Goal: Task Accomplishment & Management: Complete application form

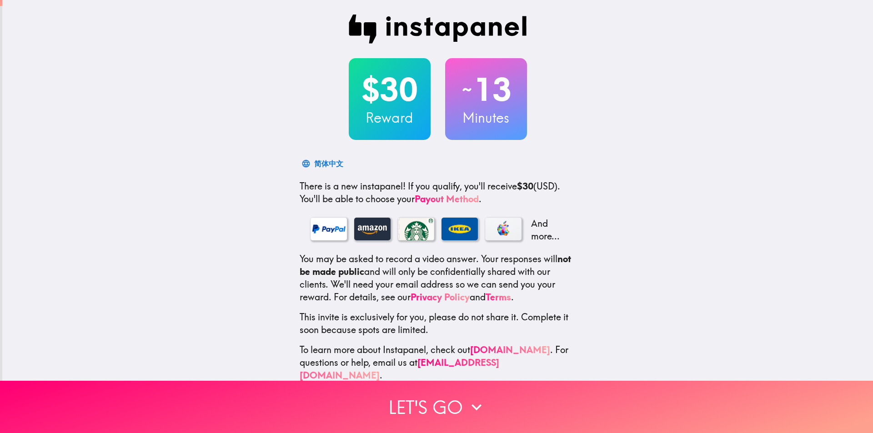
click at [647, 175] on div "$30 Reward ~ 13 Minutes 简体中文 There is a new instapanel! If you qualify, you'll …" at bounding box center [437, 198] width 871 height 397
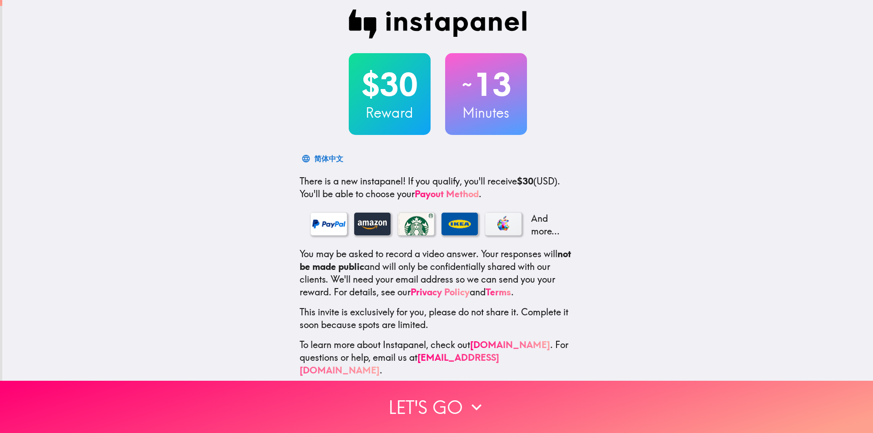
scroll to position [10, 0]
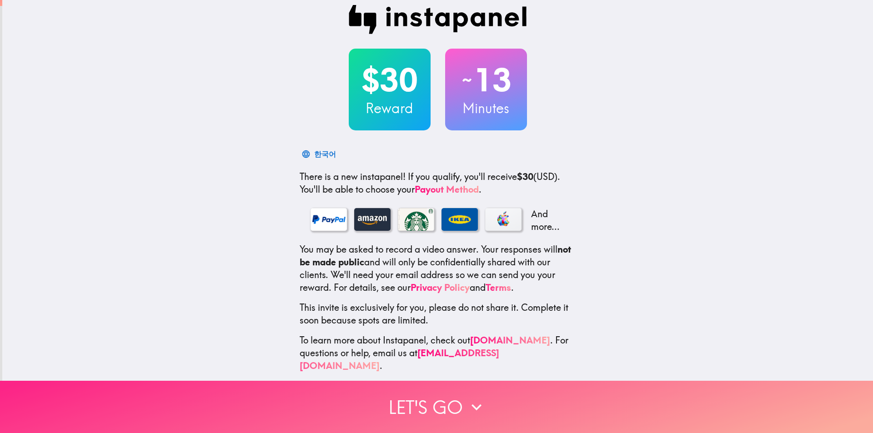
click at [426, 396] on button "Let's go" at bounding box center [436, 407] width 873 height 52
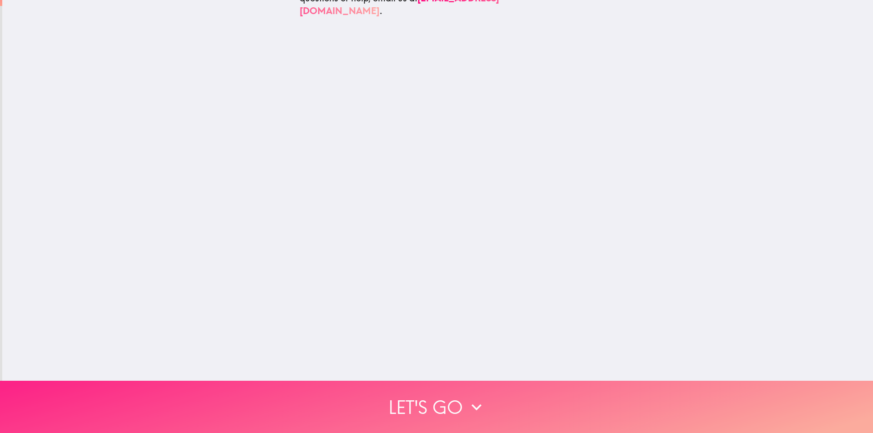
scroll to position [0, 0]
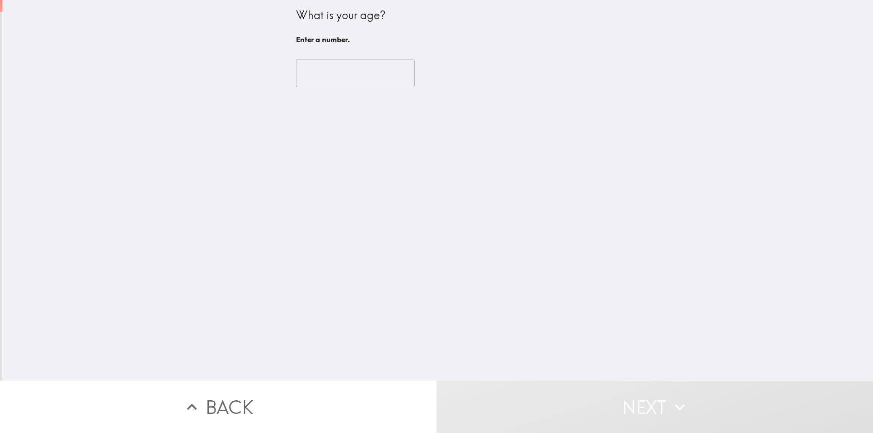
click at [584, 63] on div "What is your age? Enter a number. ​" at bounding box center [437, 190] width 871 height 381
click at [625, 80] on div "What is your age? Enter a number. ​" at bounding box center [437, 190] width 871 height 381
click at [317, 70] on input "number" at bounding box center [355, 73] width 119 height 28
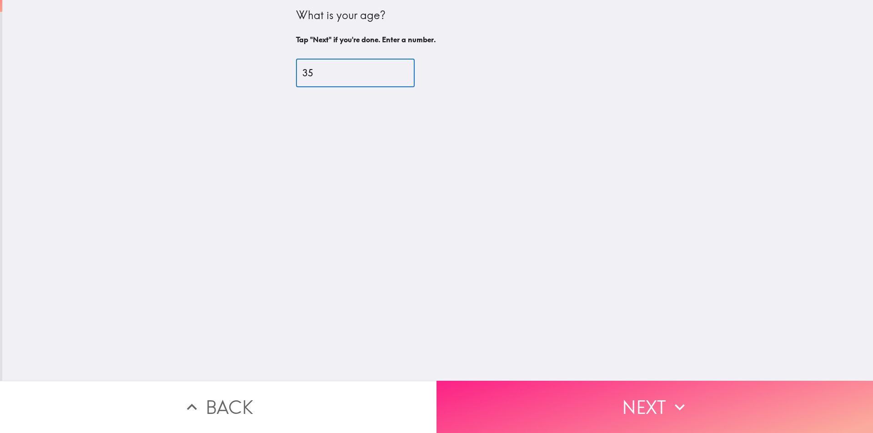
type input "35"
click at [590, 400] on button "Next" at bounding box center [655, 407] width 437 height 52
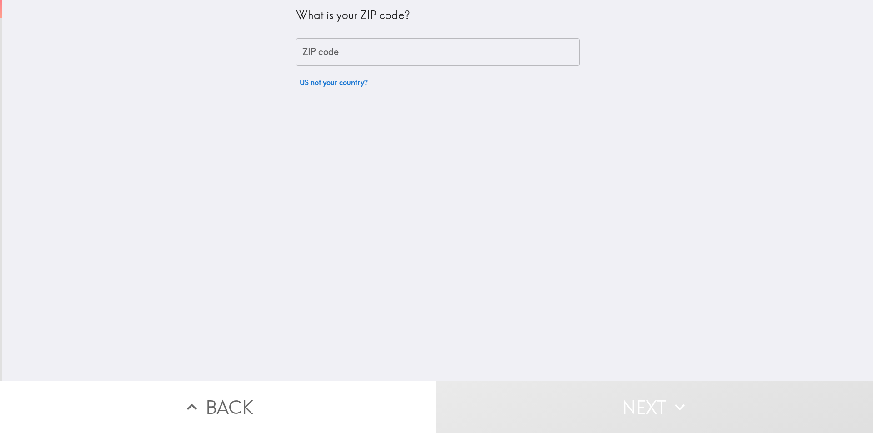
click at [338, 50] on input "ZIP code" at bounding box center [438, 52] width 284 height 28
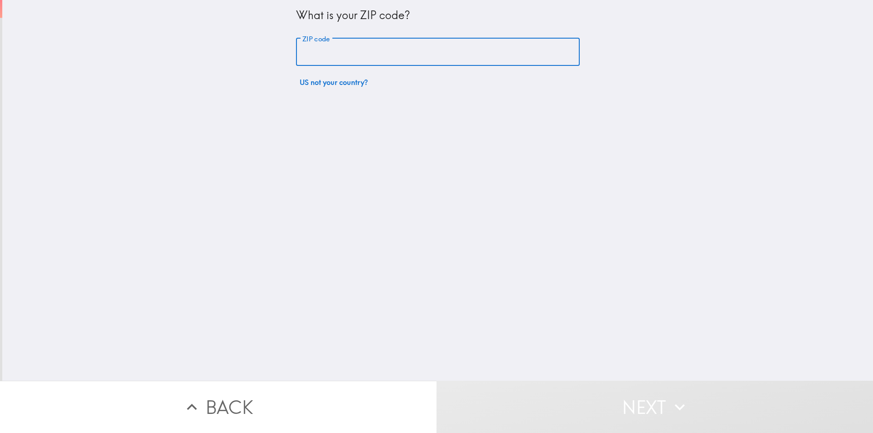
click at [352, 50] on input "ZIP code" at bounding box center [438, 52] width 284 height 28
paste input "19019"
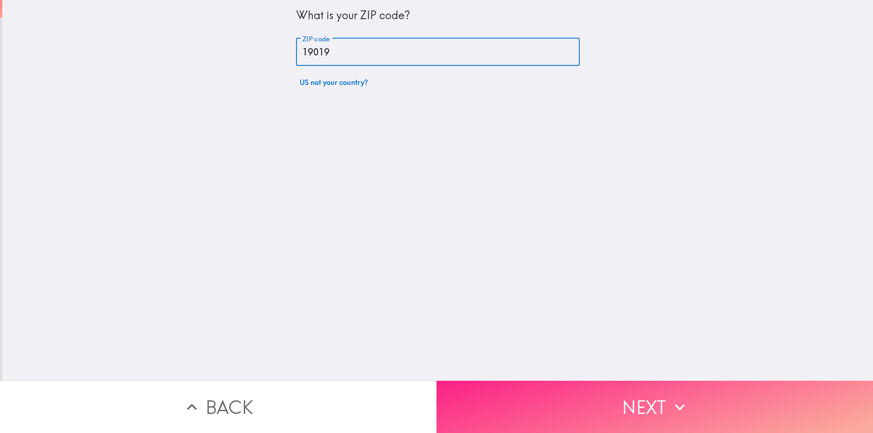
type input "19019"
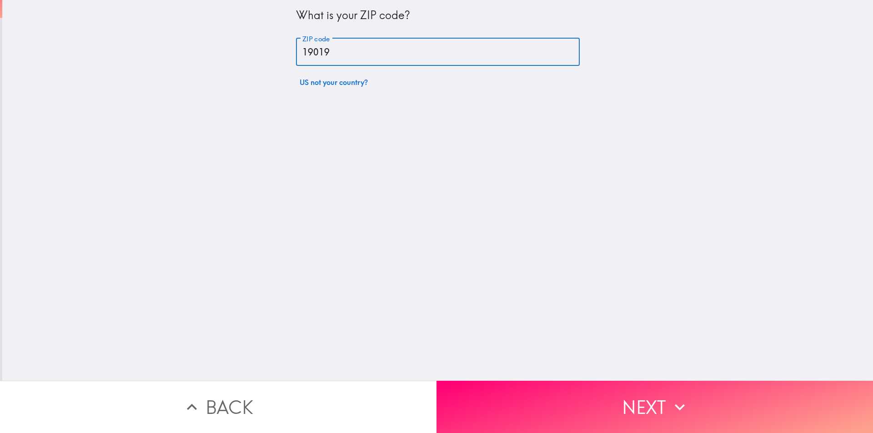
click at [612, 395] on button "Next" at bounding box center [655, 407] width 437 height 52
